Goal: Task Accomplishment & Management: Manage account settings

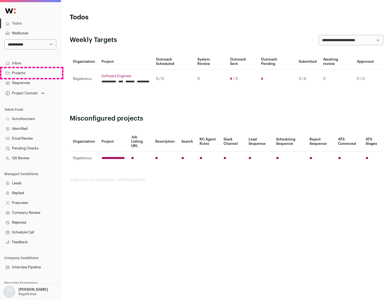
click at [30, 73] on link "Projects" at bounding box center [30, 73] width 61 height 10
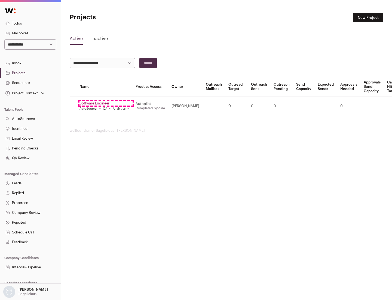
click at [106, 103] on link "Software Engineer" at bounding box center [105, 103] width 50 height 4
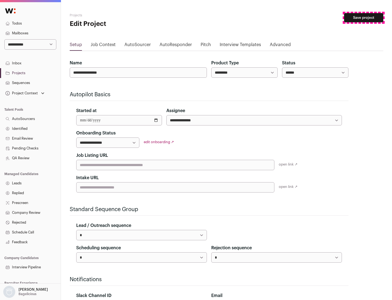
click at [364, 18] on button "Save project" at bounding box center [363, 17] width 39 height 9
